Goal: Information Seeking & Learning: Learn about a topic

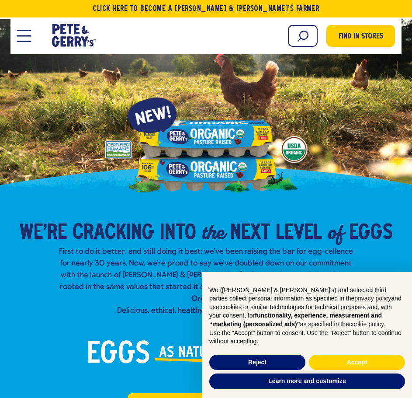
click at [27, 37] on button "Open Mobile Menu Modal Dialog" at bounding box center [24, 36] width 14 height 12
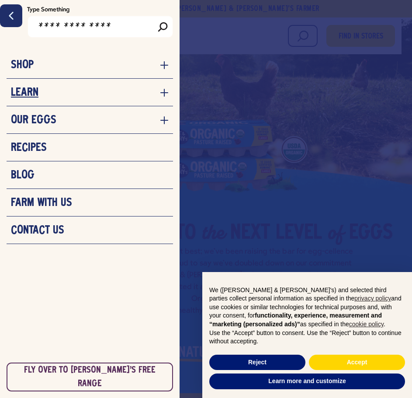
click at [162, 93] on icon "navigation menu for the site" at bounding box center [165, 93] width 8 height 8
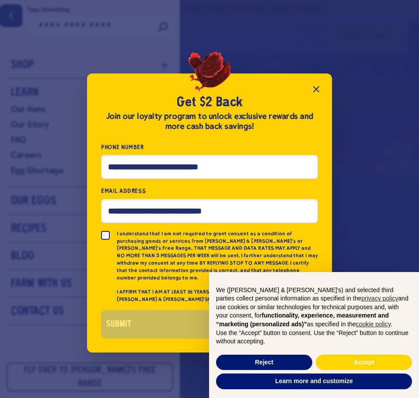
click at [315, 92] on icon "Close popup" at bounding box center [316, 89] width 5 height 5
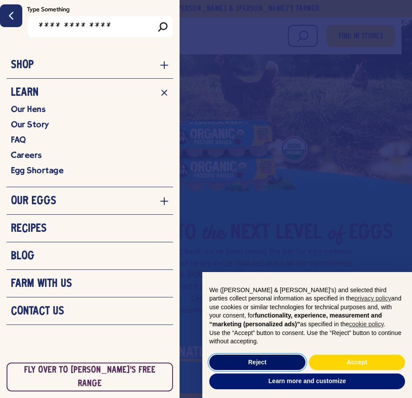
click at [291, 361] on button "Reject" at bounding box center [258, 363] width 96 height 16
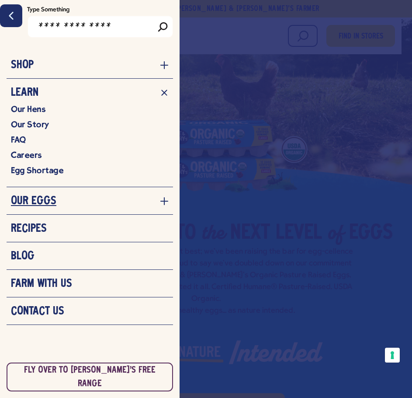
click at [160, 200] on link "Our Eggs" at bounding box center [90, 201] width 158 height 13
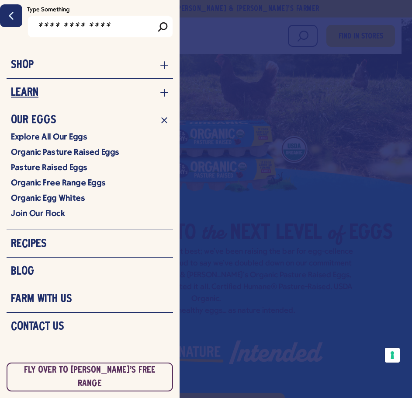
click at [161, 93] on icon "navigation menu for the site" at bounding box center [164, 92] width 9 height 9
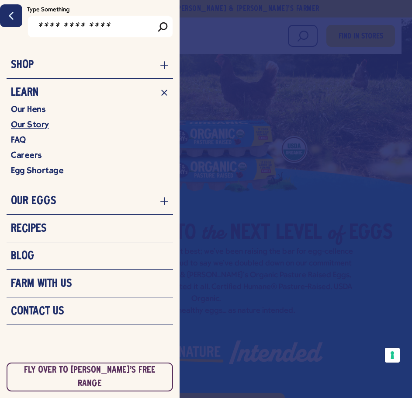
click at [23, 126] on link "Our Story" at bounding box center [90, 124] width 158 height 11
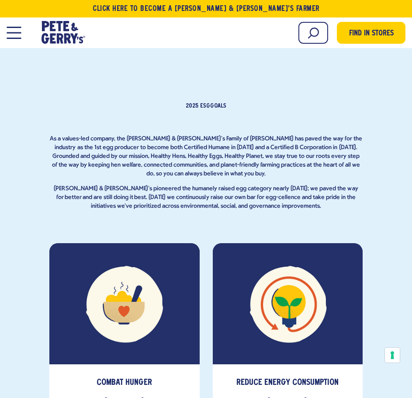
scroll to position [2668, 0]
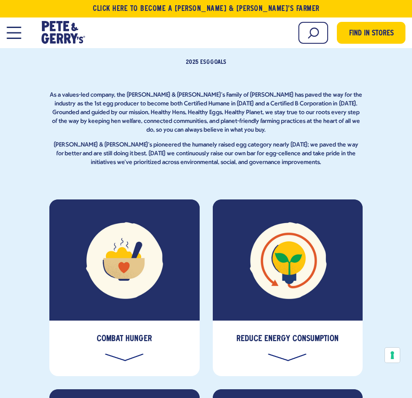
click at [283, 321] on div "Reduce Energy Consumption" at bounding box center [288, 349] width 150 height 56
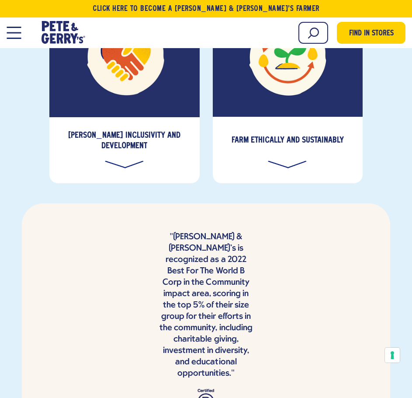
scroll to position [3106, 0]
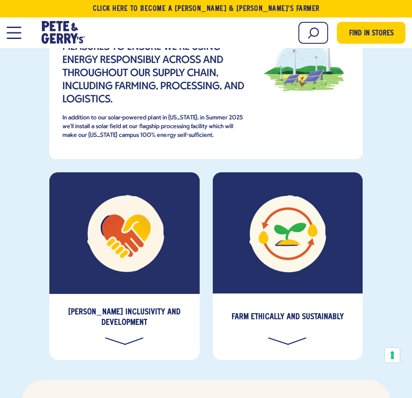
click at [283, 294] on div "Farm Ethically and Sustainably" at bounding box center [288, 327] width 150 height 66
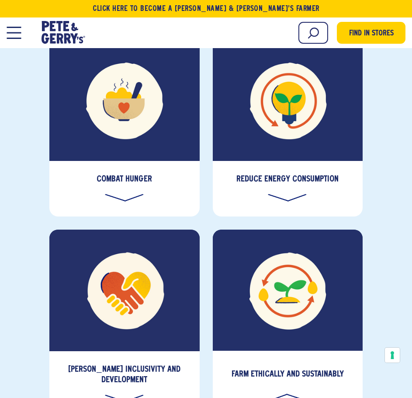
scroll to position [2710, 0]
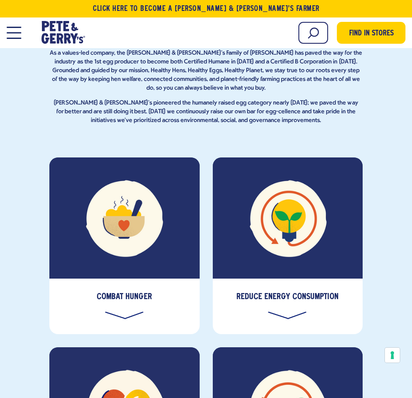
click at [288, 279] on div "Reduce Energy Consumption" at bounding box center [288, 307] width 150 height 56
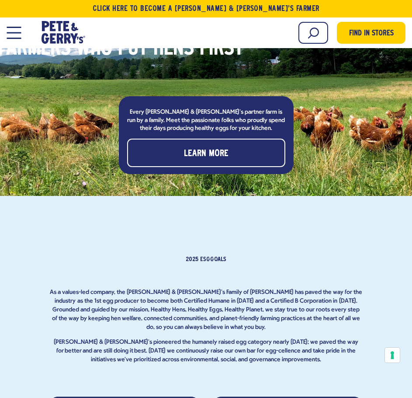
scroll to position [2492, 0]
